Goal: Information Seeking & Learning: Learn about a topic

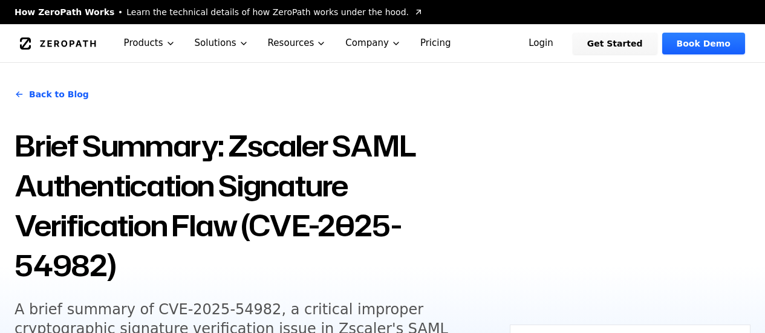
scroll to position [181, 0]
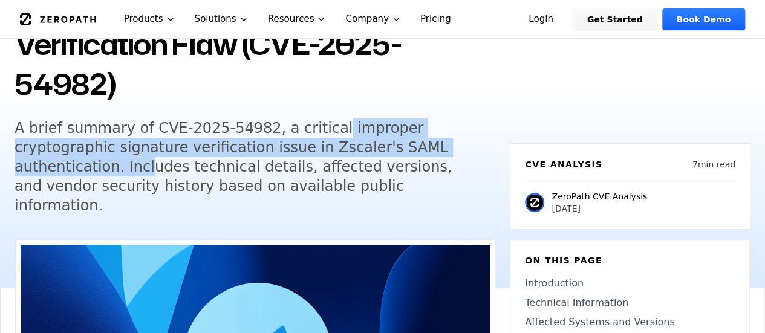
drag, startPoint x: 310, startPoint y: 130, endPoint x: 428, endPoint y: 150, distance: 120.2
click at [428, 149] on h5 "A brief summary of CVE-2025-54982, a critical improper cryptographic signature …" at bounding box center [247, 167] width 464 height 97
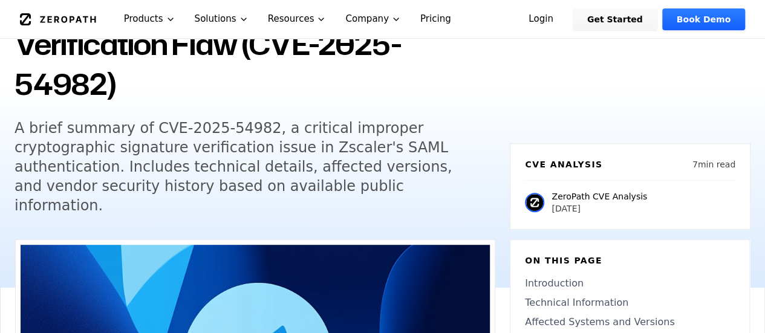
click at [383, 178] on h5 "A brief summary of CVE-2025-54982, a critical improper cryptographic signature …" at bounding box center [247, 167] width 464 height 97
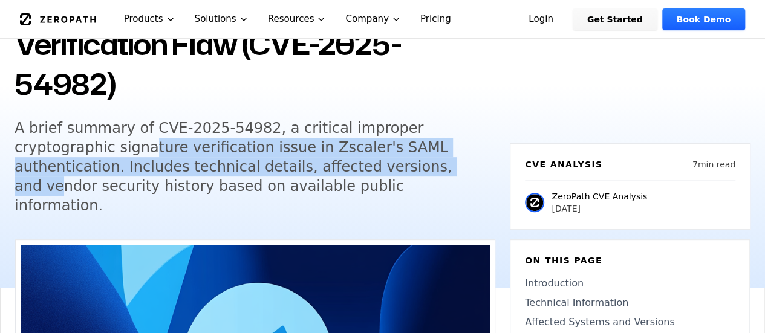
drag, startPoint x: 59, startPoint y: 152, endPoint x: 346, endPoint y: 166, distance: 287.0
click at [324, 165] on h5 "A brief summary of CVE-2025-54982, a critical improper cryptographic signature …" at bounding box center [247, 167] width 464 height 97
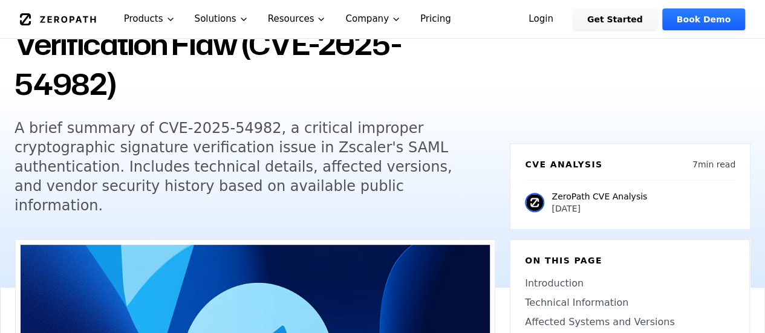
click at [357, 180] on h5 "A brief summary of CVE-2025-54982, a critical improper cryptographic signature …" at bounding box center [247, 167] width 464 height 97
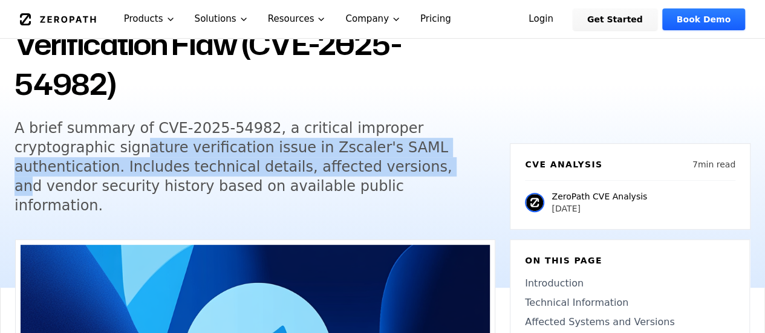
drag, startPoint x: 139, startPoint y: 161, endPoint x: 313, endPoint y: 178, distance: 175.0
click at [285, 178] on h5 "A brief summary of CVE-2025-54982, a critical improper cryptographic signature …" at bounding box center [247, 167] width 464 height 97
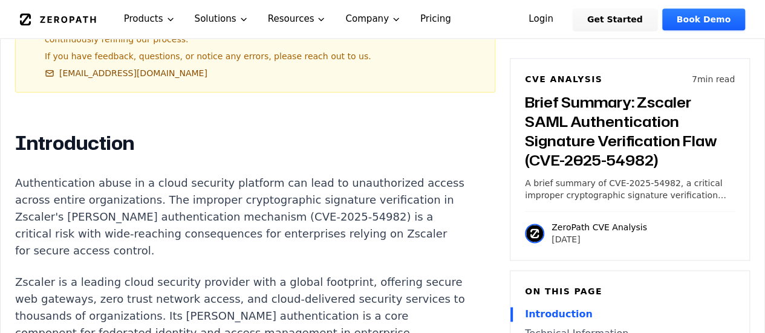
scroll to position [847, 0]
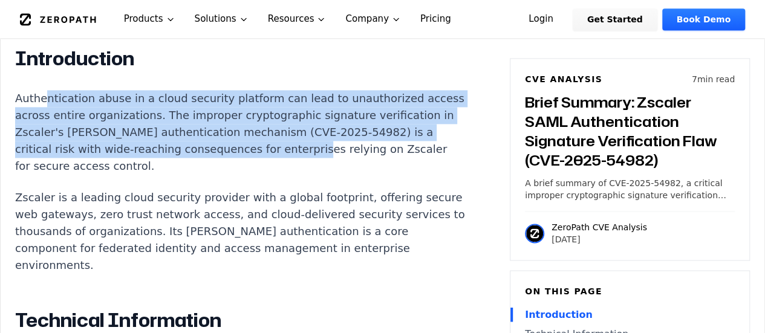
drag, startPoint x: 69, startPoint y: 85, endPoint x: 327, endPoint y: 145, distance: 264.4
click at [331, 134] on p "Authentication abuse in a cloud security platform can lead to unauthorized acce…" at bounding box center [240, 132] width 450 height 85
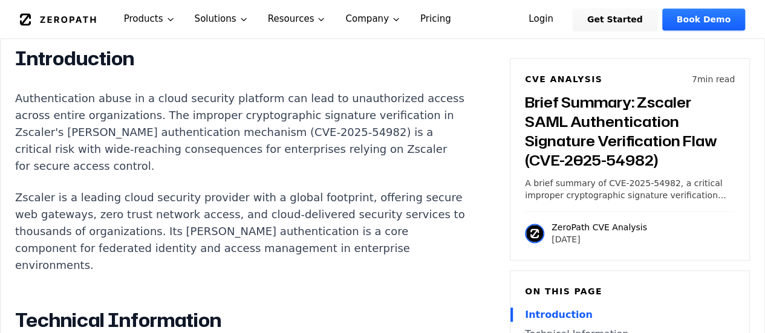
click at [324, 146] on p "Authentication abuse in a cloud security platform can lead to unauthorized acce…" at bounding box center [240, 132] width 450 height 85
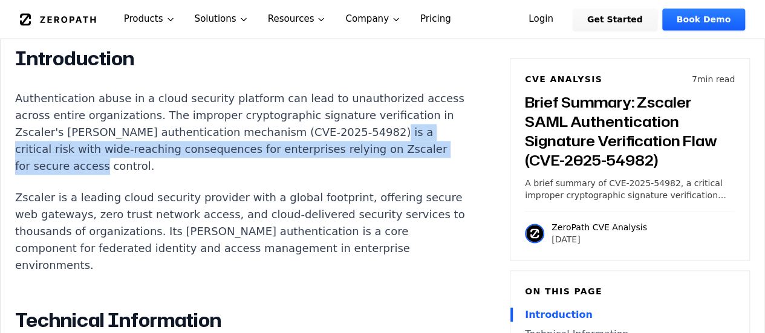
drag, startPoint x: 27, startPoint y: 132, endPoint x: 203, endPoint y: 150, distance: 176.9
click at [203, 151] on p "Authentication abuse in a cloud security platform can lead to unauthorized acce…" at bounding box center [240, 132] width 450 height 85
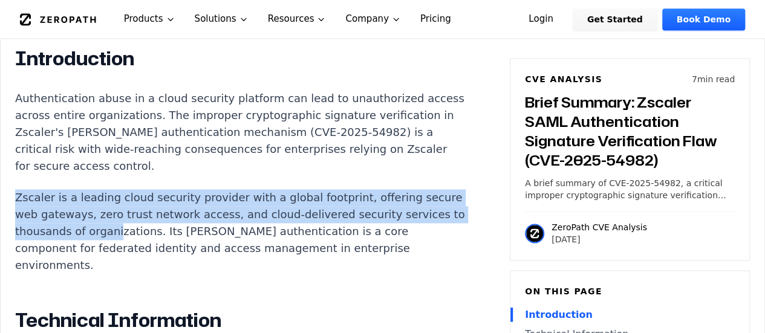
drag, startPoint x: 8, startPoint y: 173, endPoint x: 226, endPoint y: 218, distance: 223.0
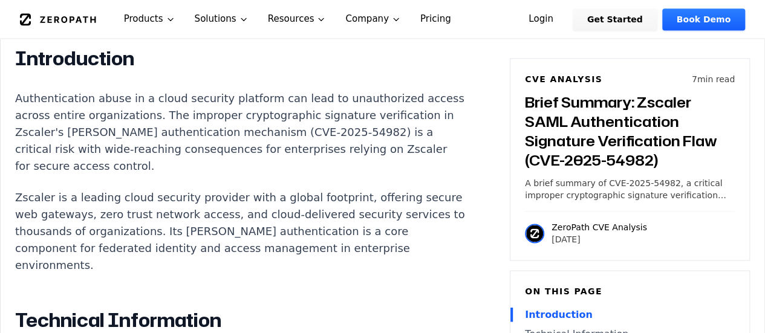
drag, startPoint x: 224, startPoint y: 220, endPoint x: 190, endPoint y: 215, distance: 34.8
click at [224, 220] on p "Zscaler is a leading cloud security provider with a global footprint, offering …" at bounding box center [240, 231] width 450 height 85
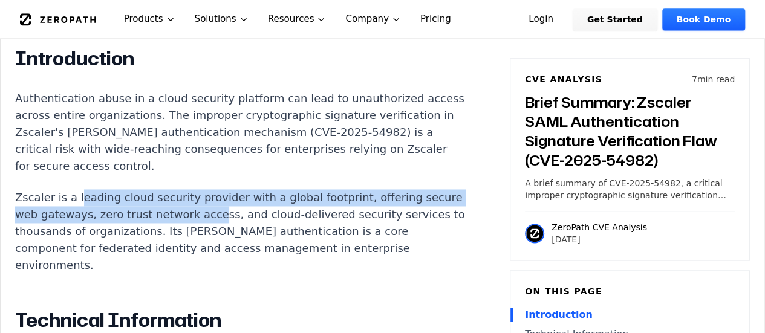
drag, startPoint x: 75, startPoint y: 175, endPoint x: 262, endPoint y: 212, distance: 191.1
click at [259, 207] on p "Zscaler is a leading cloud security provider with a global footprint, offering …" at bounding box center [240, 231] width 450 height 85
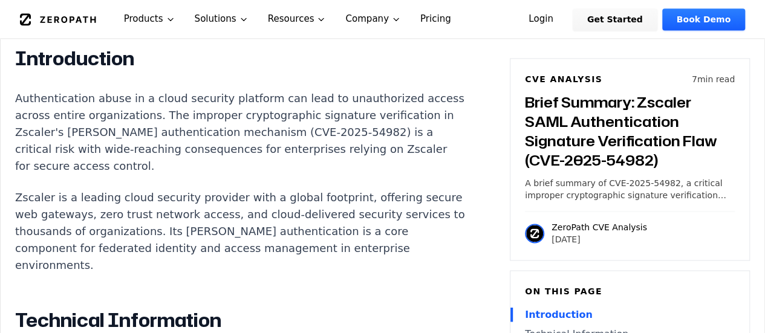
click at [267, 226] on p "Zscaler is a leading cloud security provider with a global footprint, offering …" at bounding box center [240, 231] width 450 height 85
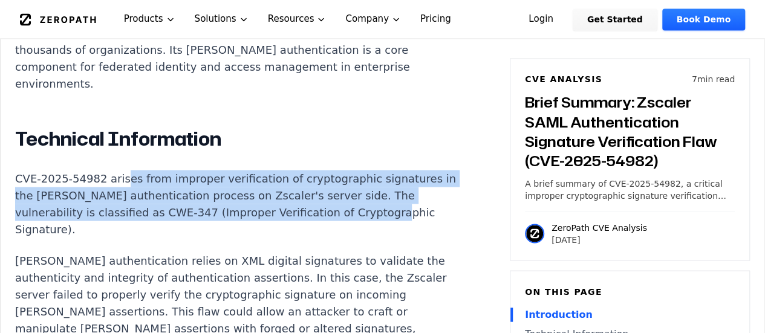
drag, startPoint x: 174, startPoint y: 157, endPoint x: 332, endPoint y: 189, distance: 161.2
click at [332, 189] on p "CVE-2025-54982 arises from improper verification of cryptographic signatures in…" at bounding box center [240, 204] width 450 height 68
click at [324, 180] on p "CVE-2025-54982 arises from improper verification of cryptographic signatures in…" at bounding box center [240, 204] width 450 height 68
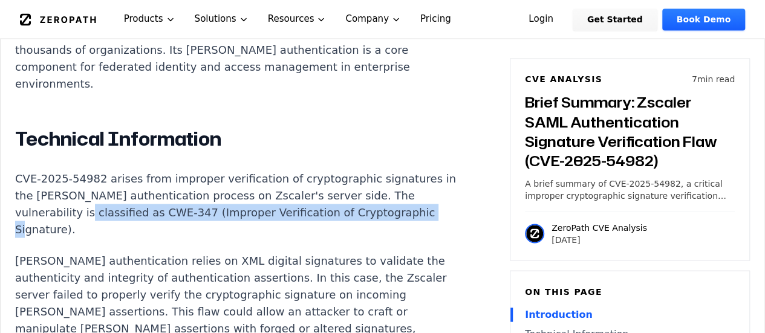
drag, startPoint x: 46, startPoint y: 191, endPoint x: 394, endPoint y: 197, distance: 348.4
click at [393, 197] on p "CVE-2025-54982 arises from improper verification of cryptographic signatures in…" at bounding box center [240, 204] width 450 height 68
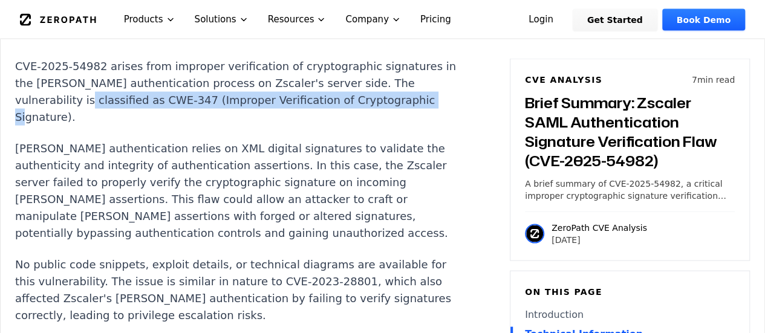
scroll to position [1149, 0]
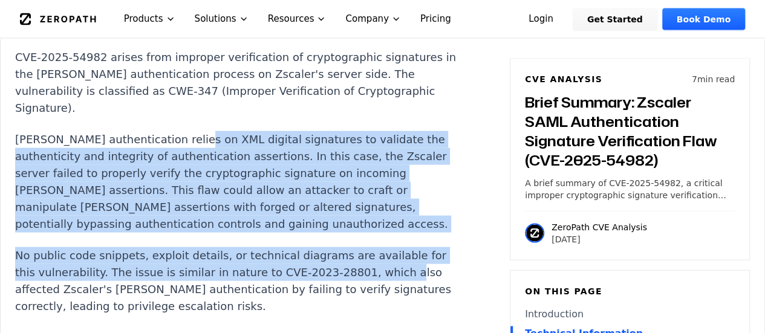
drag, startPoint x: 190, startPoint y: 103, endPoint x: 371, endPoint y: 229, distance: 220.6
click at [371, 229] on div "Introduction Authentication abuse in a cloud security platform can lead to unau…" at bounding box center [240, 295] width 450 height 1103
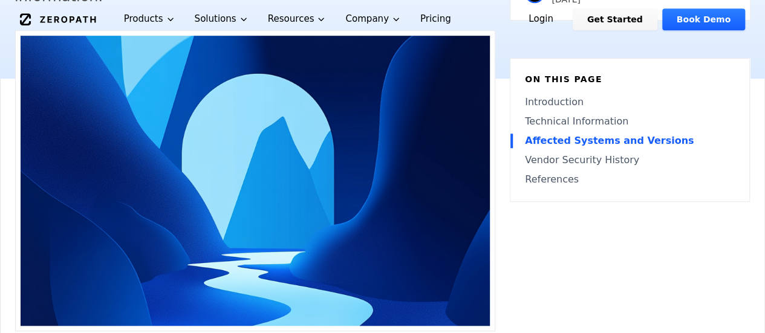
scroll to position [0, 0]
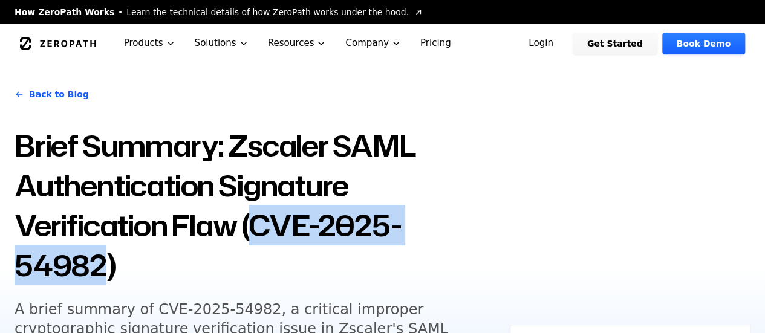
drag, startPoint x: 259, startPoint y: 230, endPoint x: 103, endPoint y: 266, distance: 159.9
click at [103, 266] on h1 "Brief Summary: Zscaler SAML Authentication Signature Verification Flaw (CVE-202…" at bounding box center [255, 206] width 481 height 160
copy h1 "CVE-2025-54982"
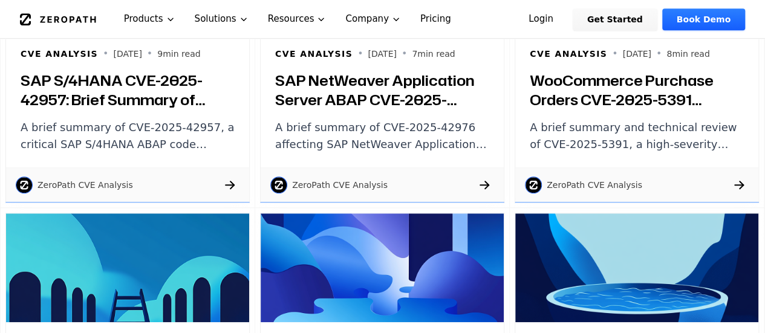
scroll to position [2722, 0]
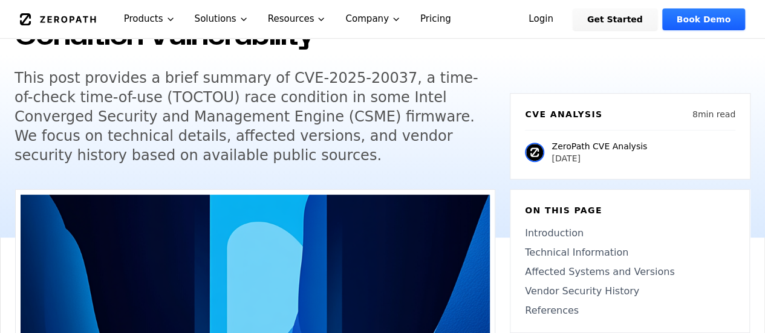
scroll to position [121, 0]
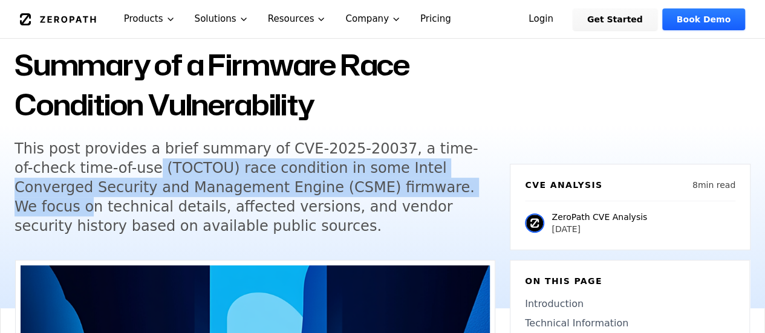
drag, startPoint x: 88, startPoint y: 165, endPoint x: 363, endPoint y: 194, distance: 276.2
click at [364, 194] on h5 "This post provides a brief summary of CVE-2025-20037, a time-of-check time-of-u…" at bounding box center [247, 187] width 464 height 97
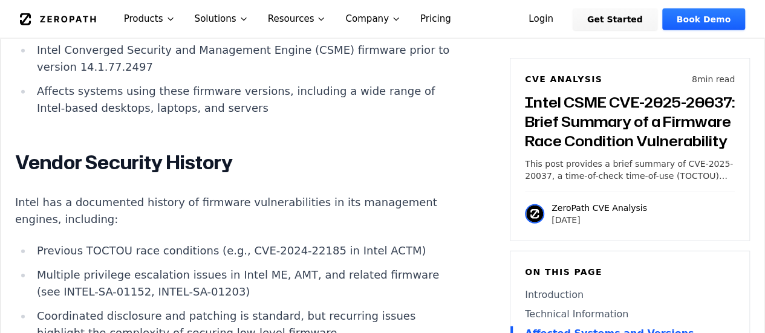
scroll to position [1573, 0]
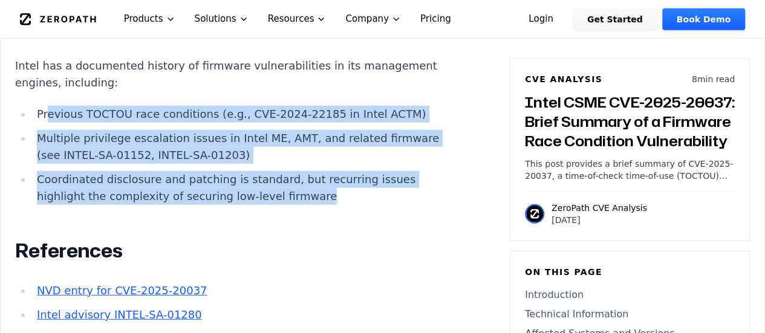
drag, startPoint x: 47, startPoint y: 114, endPoint x: 411, endPoint y: 210, distance: 377.0
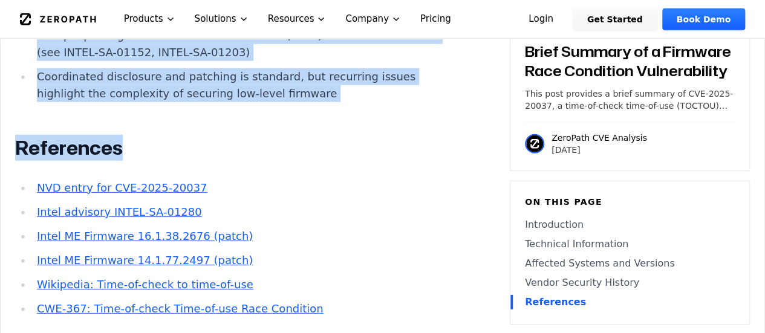
scroll to position [1633, 0]
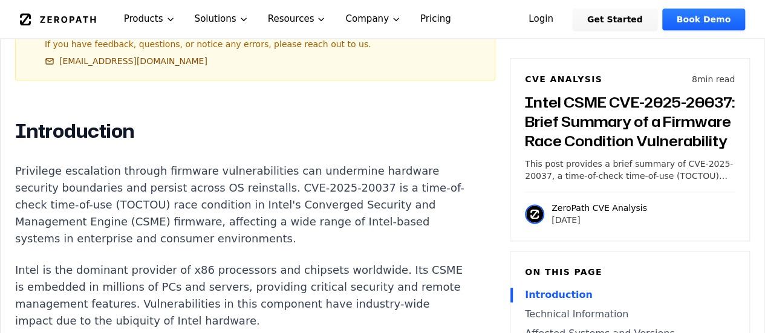
scroll to position [697, 0]
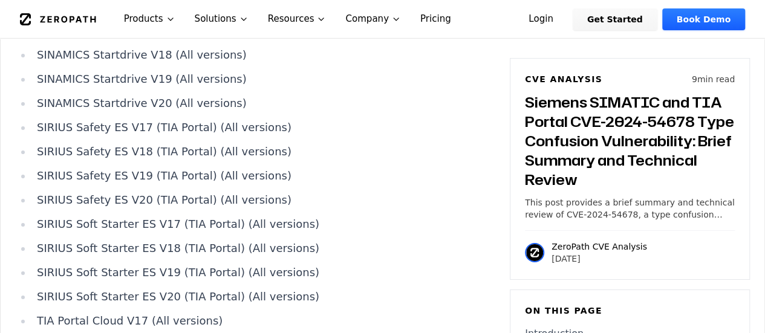
scroll to position [1996, 0]
